Goal: Task Accomplishment & Management: Manage account settings

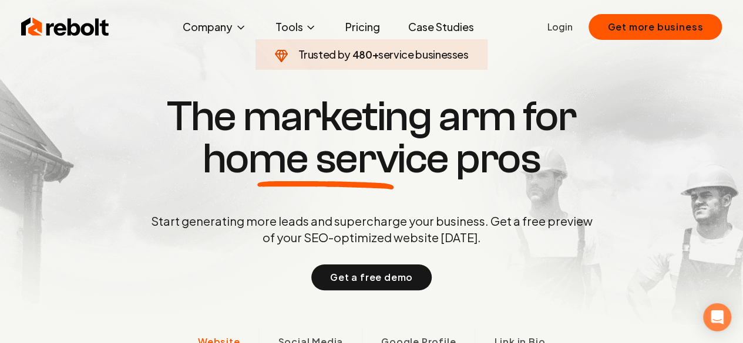
click at [565, 32] on link "Login" at bounding box center [559, 27] width 25 height 14
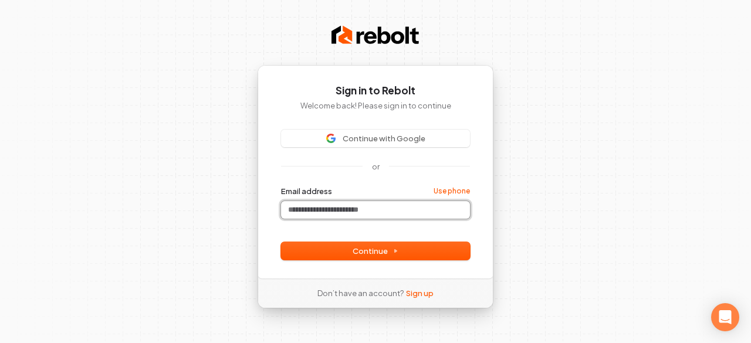
click at [335, 204] on input "Email address" at bounding box center [375, 210] width 189 height 18
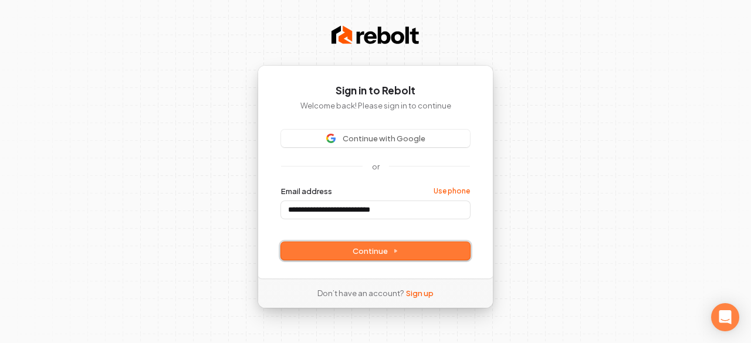
click at [375, 251] on span "Continue" at bounding box center [376, 251] width 46 height 11
type input "**********"
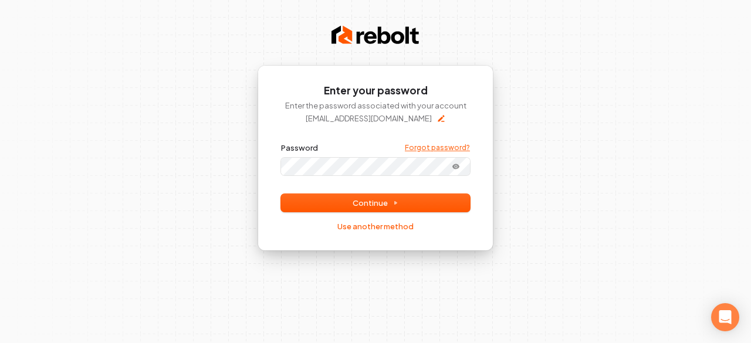
click at [426, 149] on link "Forgot password?" at bounding box center [437, 147] width 65 height 9
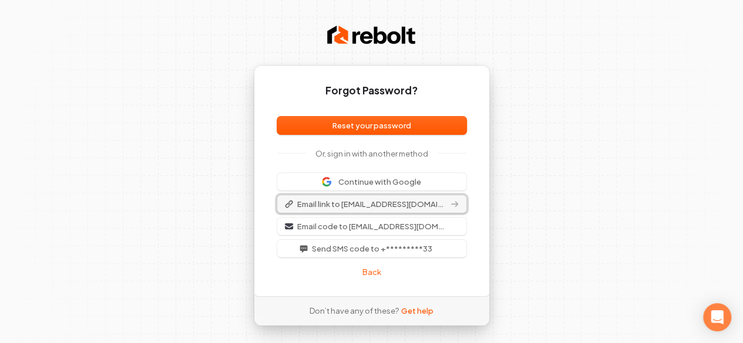
click at [347, 203] on span "Email link to info@canyonranchcleaners.com" at bounding box center [372, 204] width 150 height 11
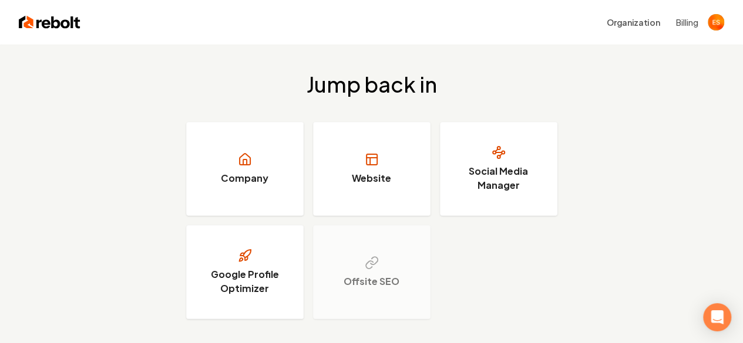
click at [681, 21] on button "Billing" at bounding box center [687, 22] width 22 height 12
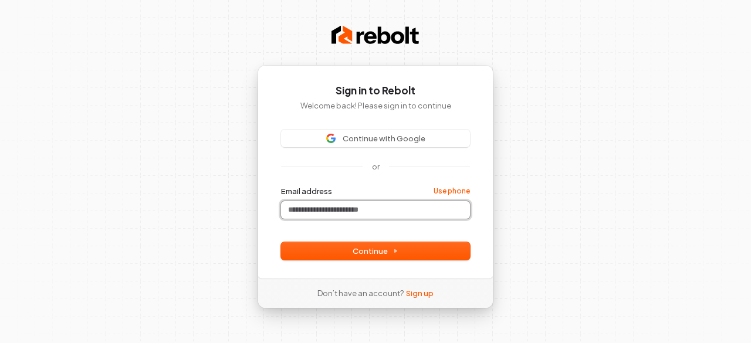
click at [356, 213] on input "Email address" at bounding box center [375, 210] width 189 height 18
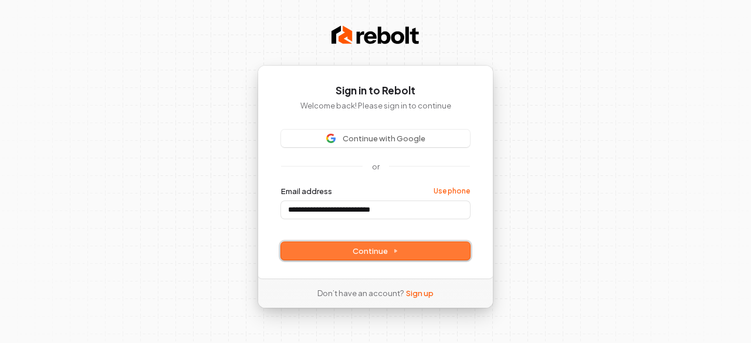
click at [347, 242] on button "Continue" at bounding box center [375, 251] width 189 height 18
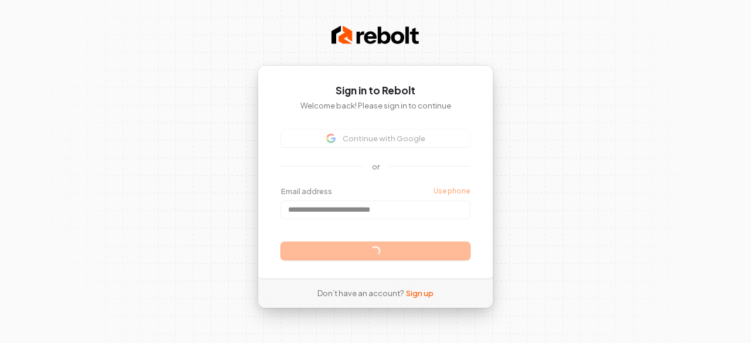
type input "**********"
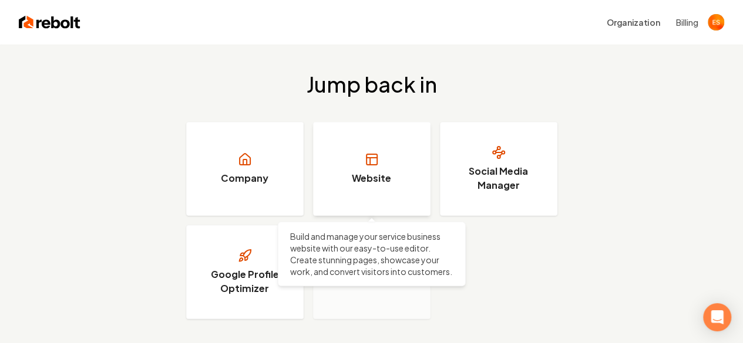
click at [371, 171] on h3 "Website" at bounding box center [371, 178] width 39 height 14
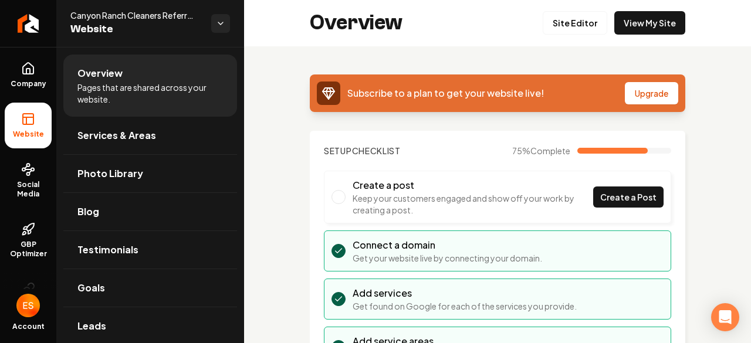
scroll to position [1, 0]
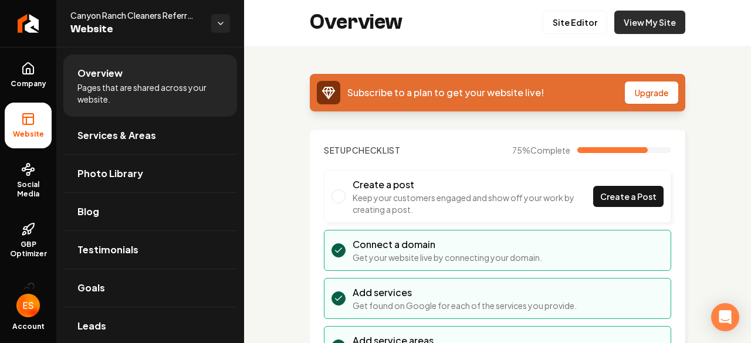
click at [650, 19] on link "View My Site" at bounding box center [650, 22] width 71 height 23
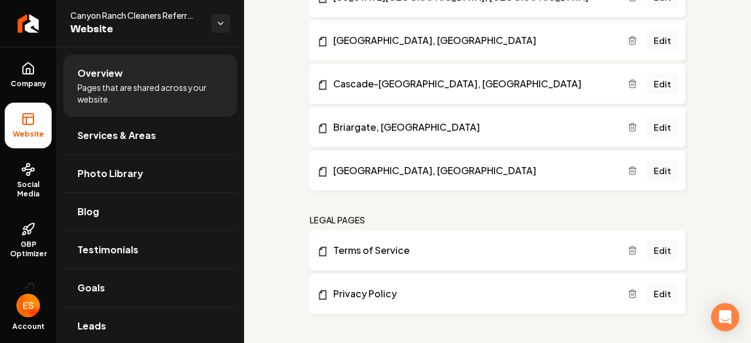
scroll to position [1009, 0]
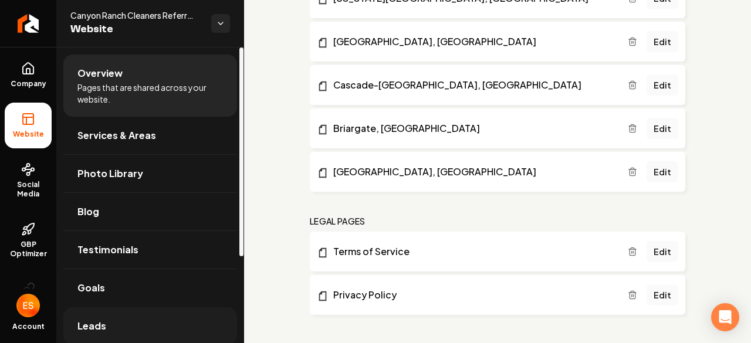
click at [97, 325] on span "Leads" at bounding box center [91, 326] width 29 height 14
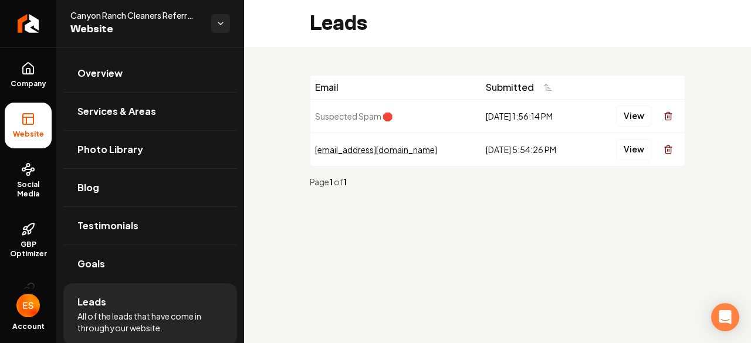
click at [247, 107] on div "Email Submitted Suspected Spam 🛑 6/19/2025, 1:56:14 PM View jessicahunnicutt201…" at bounding box center [497, 136] width 507 height 178
click at [633, 151] on button "View" at bounding box center [634, 149] width 36 height 21
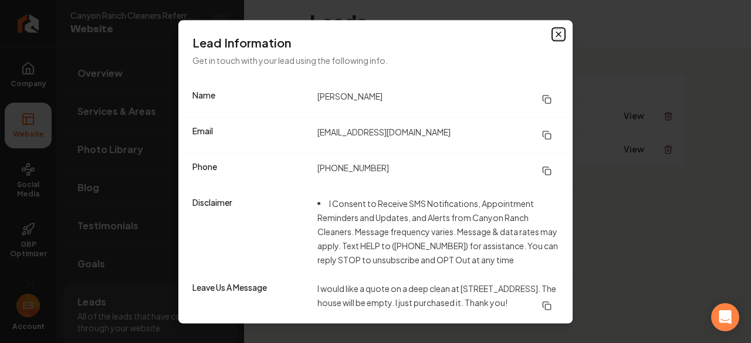
click at [554, 29] on icon "button" at bounding box center [558, 33] width 9 height 9
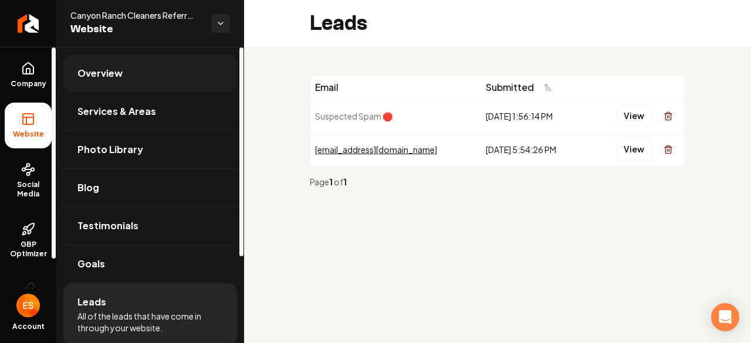
click at [96, 75] on span "Overview" at bounding box center [99, 73] width 45 height 14
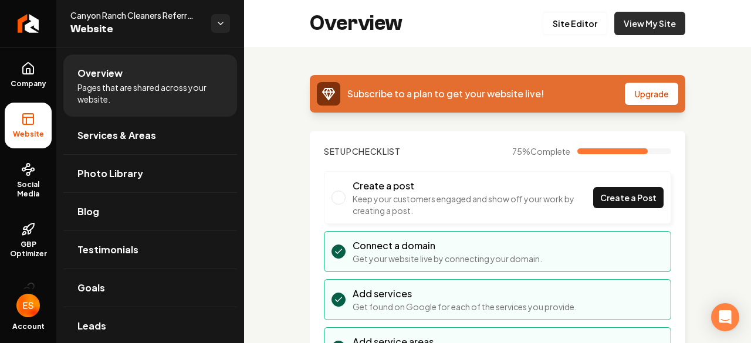
click at [639, 18] on link "View My Site" at bounding box center [650, 23] width 71 height 23
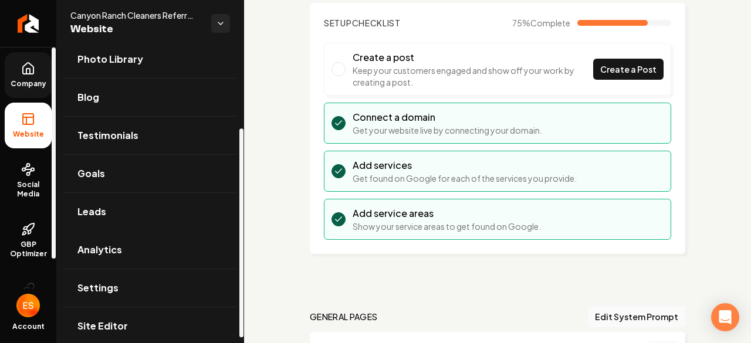
scroll to position [115, 0]
click at [24, 83] on span "Company" at bounding box center [28, 83] width 45 height 9
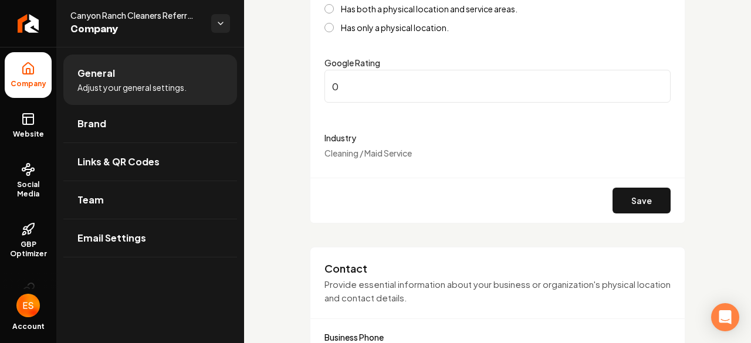
scroll to position [287, 0]
click at [86, 127] on span "Brand" at bounding box center [91, 124] width 29 height 14
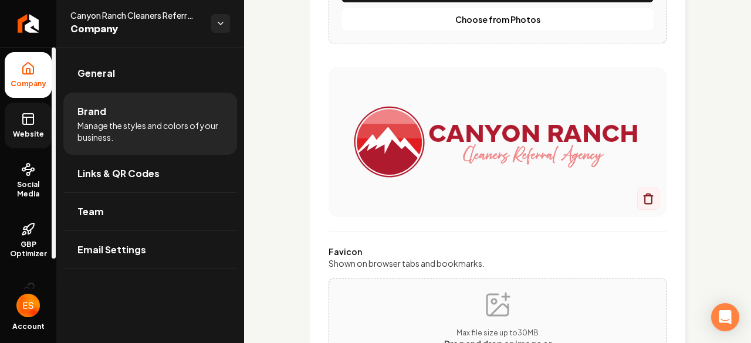
click at [25, 123] on icon at bounding box center [28, 119] width 14 height 14
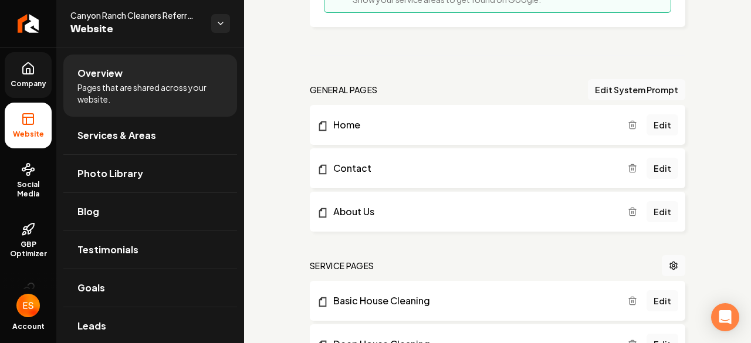
scroll to position [356, 0]
click at [376, 122] on link "Home" at bounding box center [472, 124] width 311 height 14
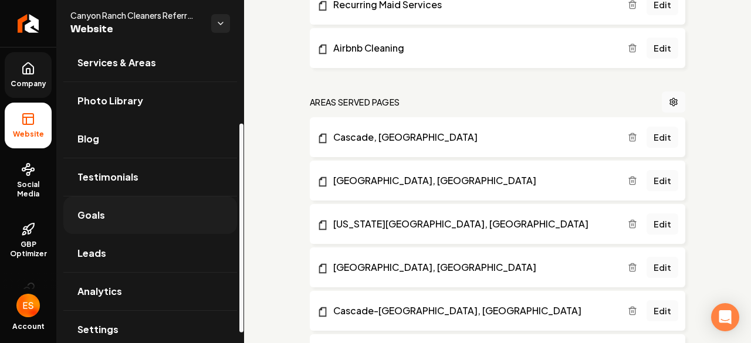
scroll to position [122, 0]
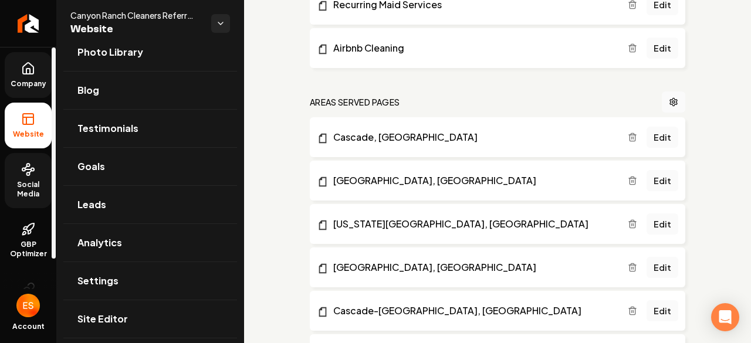
click at [22, 171] on circle at bounding box center [23, 169] width 3 height 3
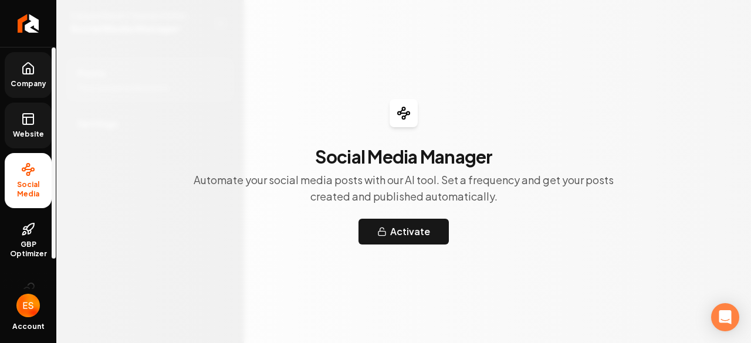
click at [8, 77] on link "Company" at bounding box center [28, 75] width 47 height 46
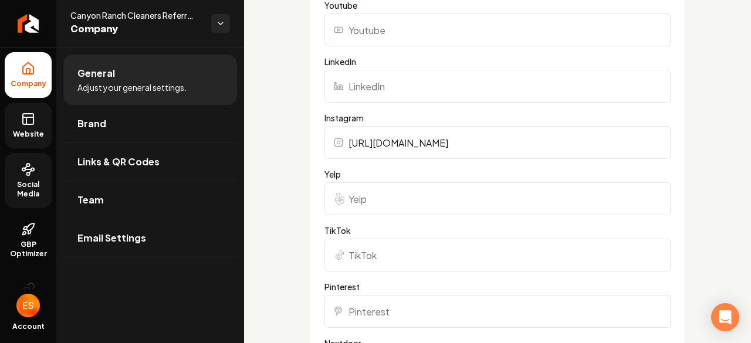
scroll to position [1082, 0]
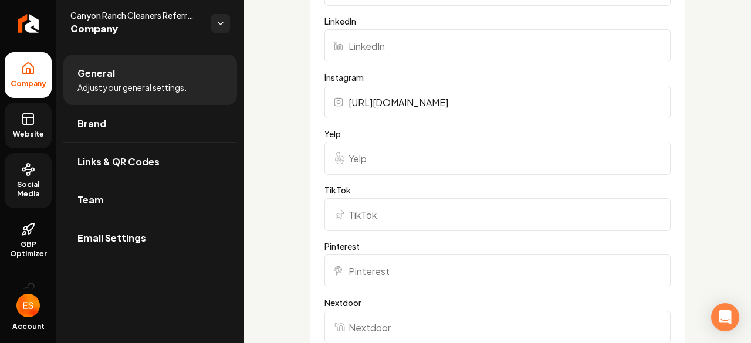
click at [429, 98] on input "https://www.instagram.com/canyonranchcleaners?igsh=MTZ4cGIyczNzZGR2NA%3D%3D&utm…" at bounding box center [498, 102] width 346 height 33
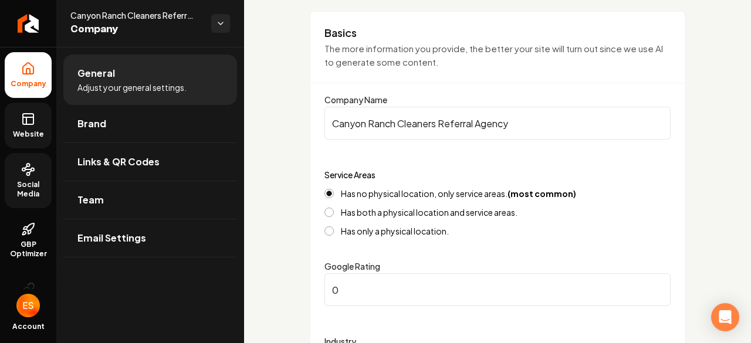
scroll to position [0, 0]
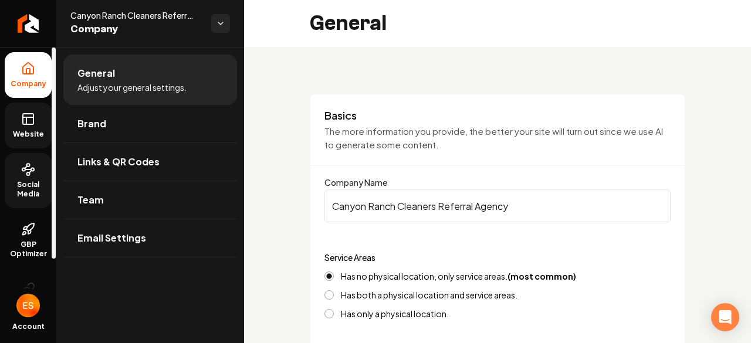
click at [24, 130] on span "Website" at bounding box center [28, 134] width 41 height 9
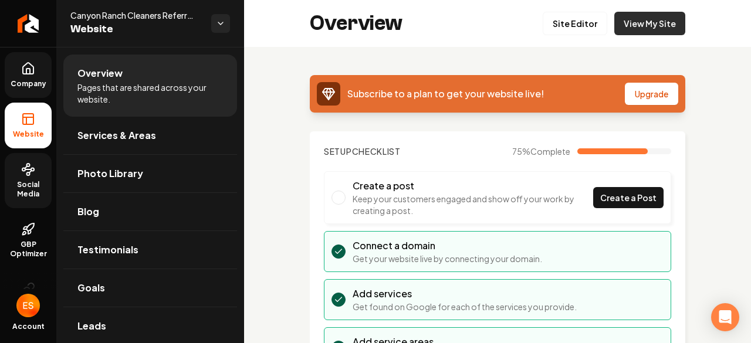
click at [643, 23] on link "View My Site" at bounding box center [650, 23] width 71 height 23
click at [636, 87] on button "Upgrade" at bounding box center [651, 94] width 53 height 22
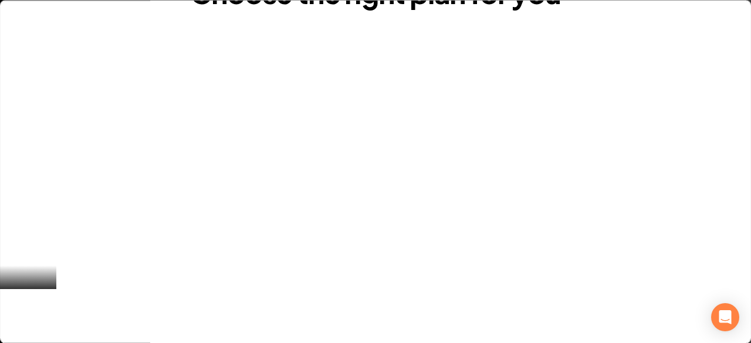
scroll to position [107, 0]
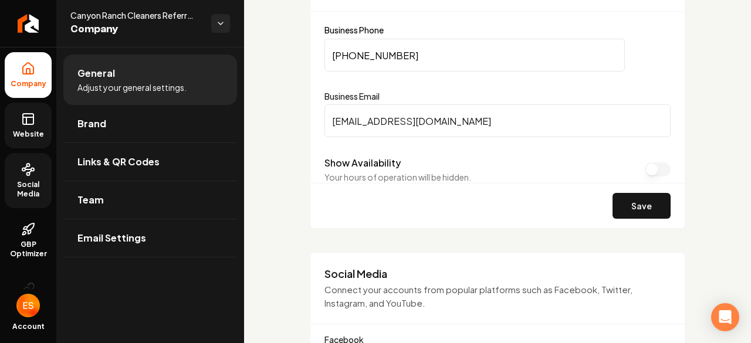
scroll to position [595, 0]
click at [397, 55] on input "(719) 247-3131" at bounding box center [475, 54] width 301 height 33
type input "(970) 900-5911"
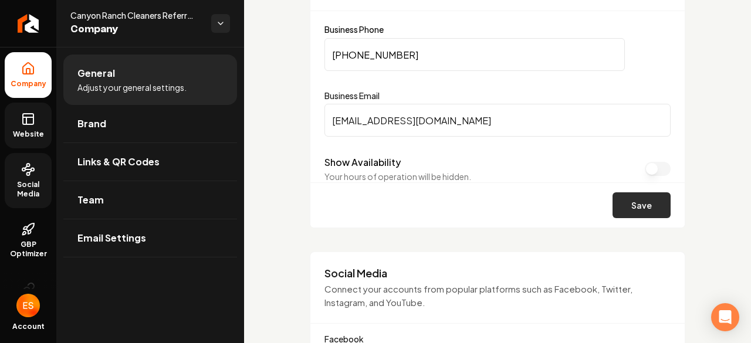
click at [636, 204] on button "Save" at bounding box center [642, 206] width 58 height 26
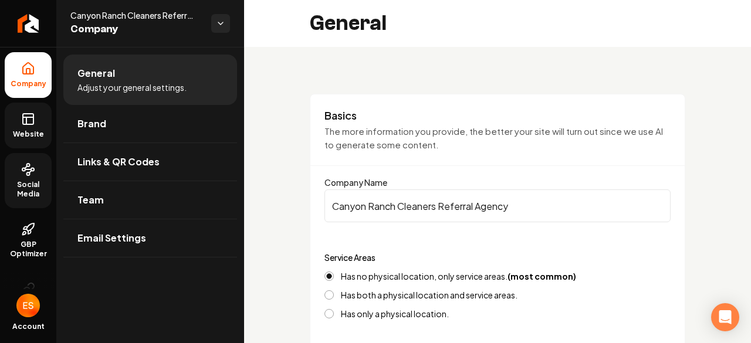
scroll to position [56, 0]
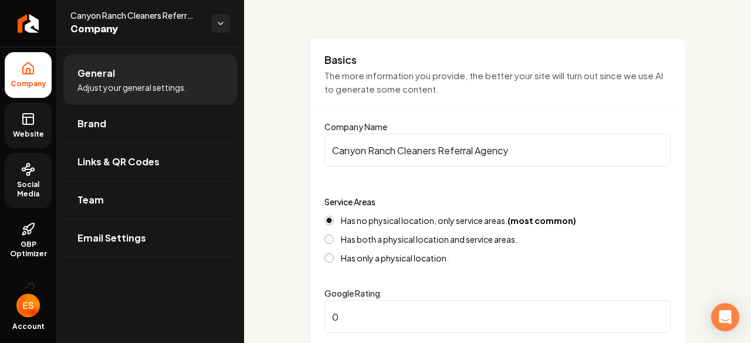
click at [325, 240] on button "Has both a physical location and service areas." at bounding box center [329, 239] width 9 height 9
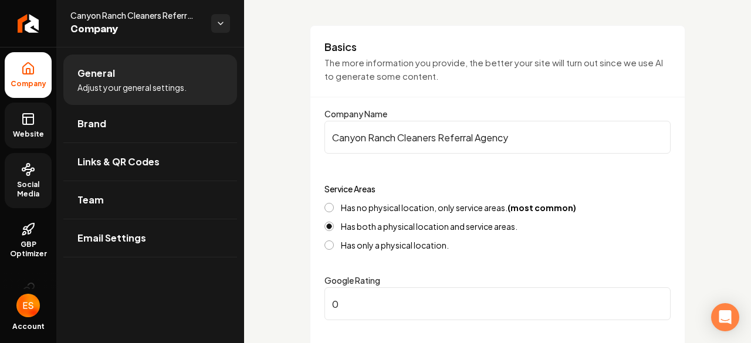
scroll to position [69, 0]
click at [332, 210] on button "Has no physical location, only service areas. (most common)" at bounding box center [329, 207] width 9 height 9
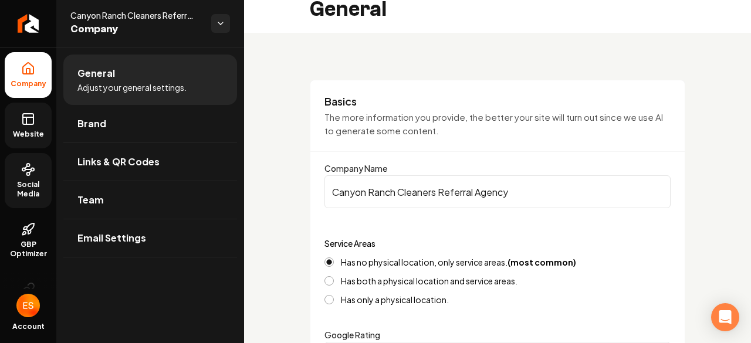
scroll to position [0, 0]
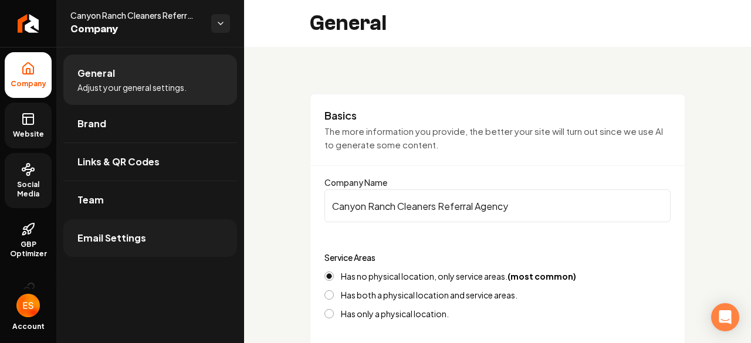
click at [108, 232] on span "Email Settings" at bounding box center [111, 238] width 69 height 14
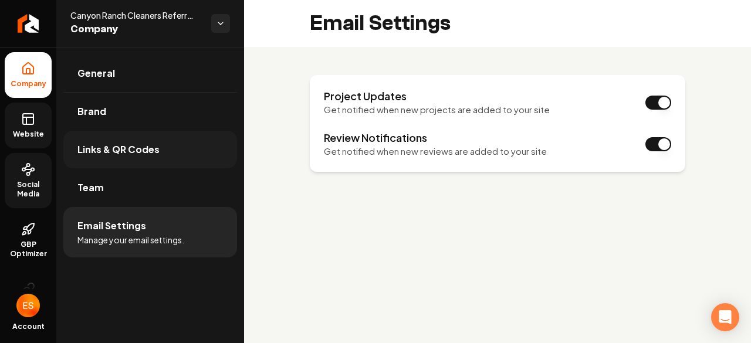
click at [104, 147] on span "Links & QR Codes" at bounding box center [118, 150] width 82 height 14
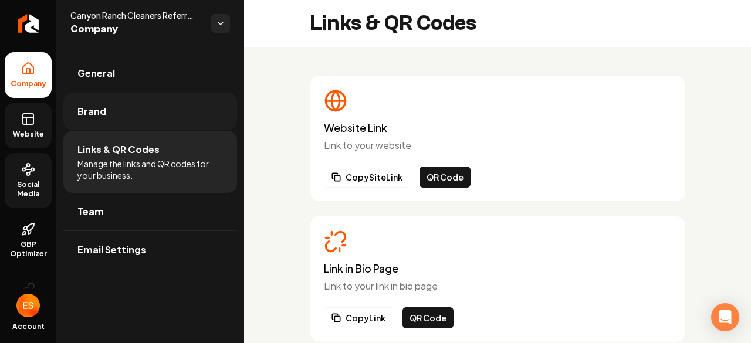
click at [109, 107] on link "Brand" at bounding box center [150, 112] width 174 height 38
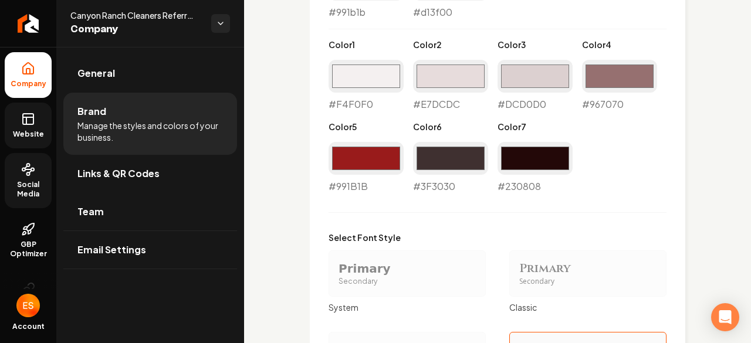
scroll to position [1050, 0]
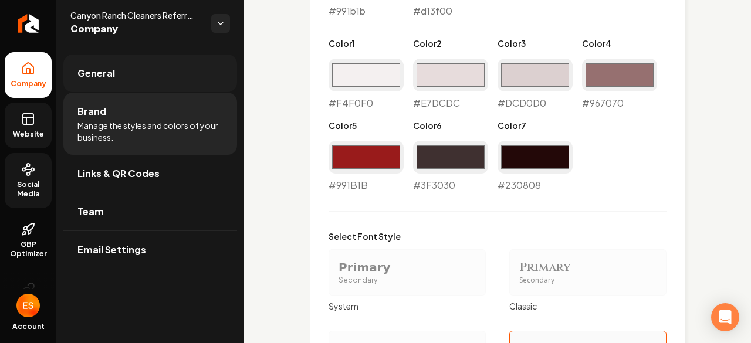
click at [108, 75] on span "General" at bounding box center [96, 73] width 38 height 14
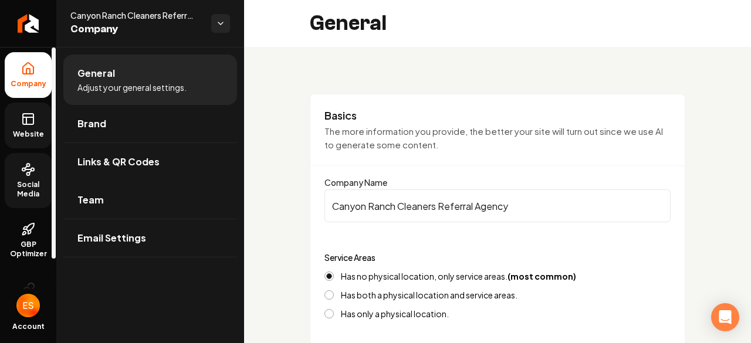
click at [33, 134] on span "Website" at bounding box center [28, 134] width 41 height 9
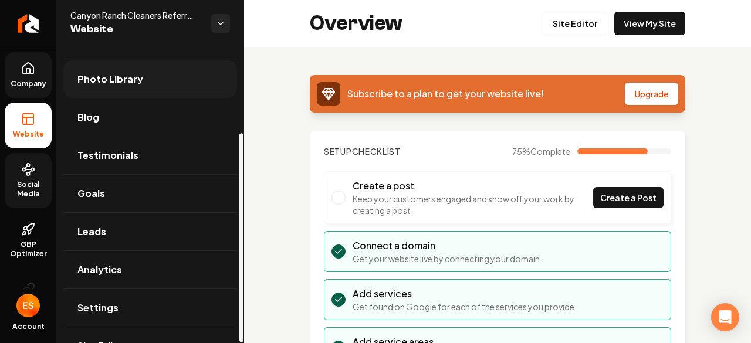
scroll to position [122, 0]
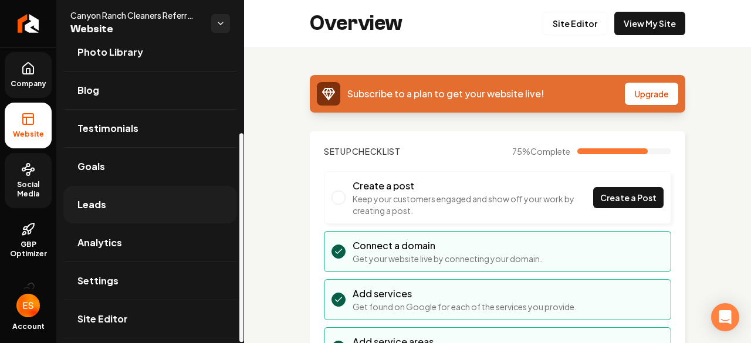
click at [99, 203] on span "Leads" at bounding box center [91, 205] width 29 height 14
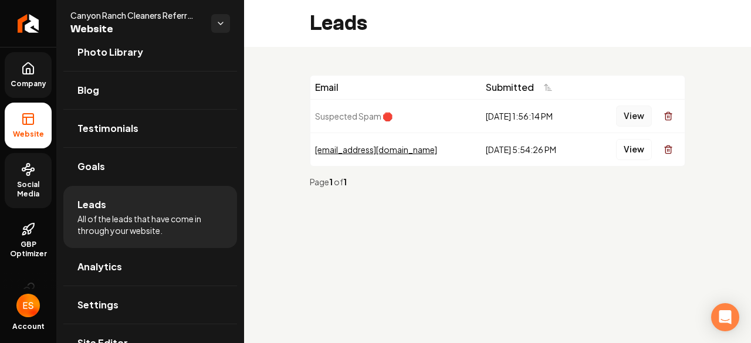
click at [637, 113] on button "View" at bounding box center [634, 116] width 36 height 21
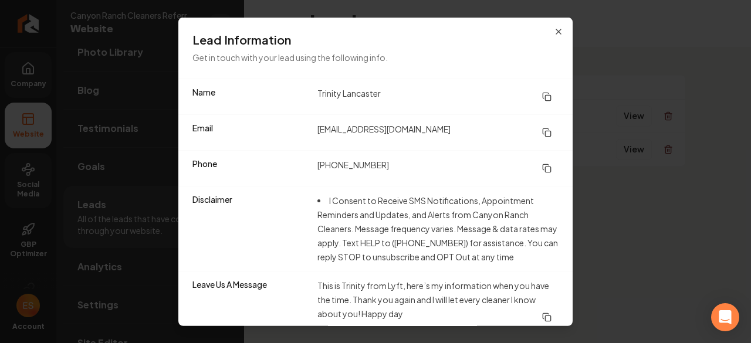
scroll to position [7, 0]
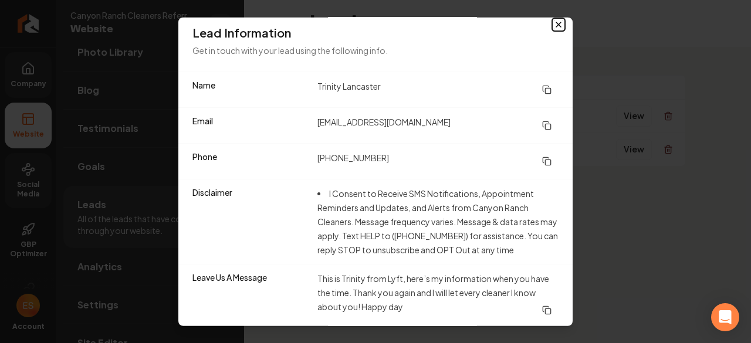
click at [554, 25] on icon "button" at bounding box center [558, 23] width 9 height 9
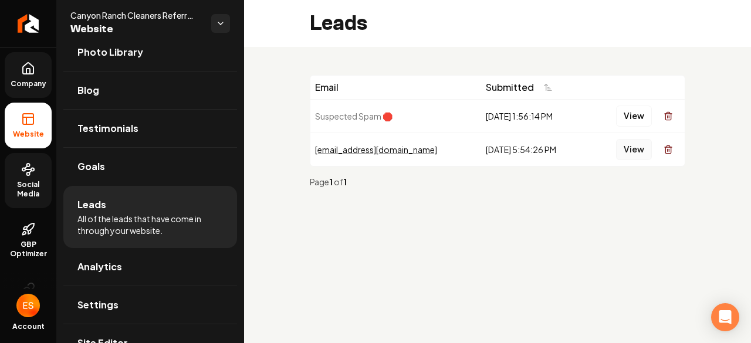
click at [629, 150] on button "View" at bounding box center [634, 149] width 36 height 21
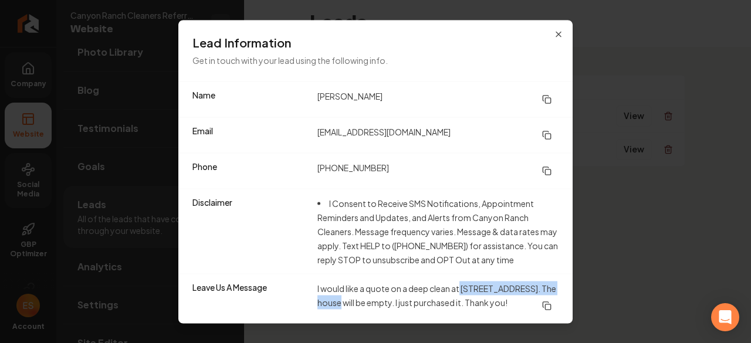
drag, startPoint x: 358, startPoint y: 294, endPoint x: 460, endPoint y: 278, distance: 104.0
click at [460, 281] on dd "I would like a quote on a deep clean at 9515 Road Cascade, CO 80809. The house …" at bounding box center [438, 298] width 241 height 35
copy dd "9515 Road Cascade, CO 80809"
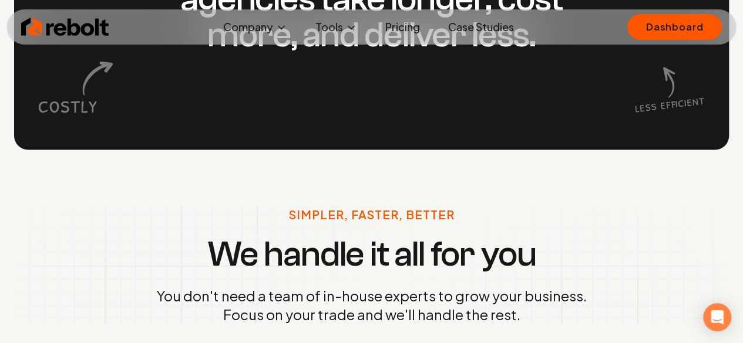
scroll to position [1092, 0]
